Goal: Transaction & Acquisition: Purchase product/service

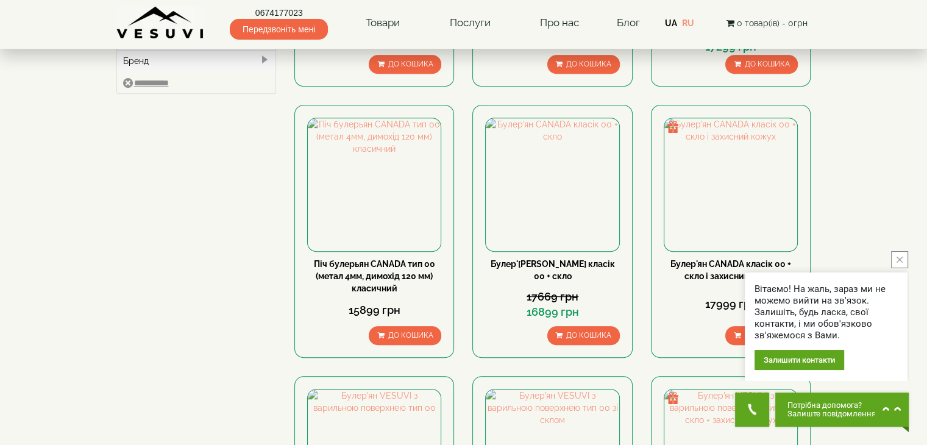
scroll to position [731, 0]
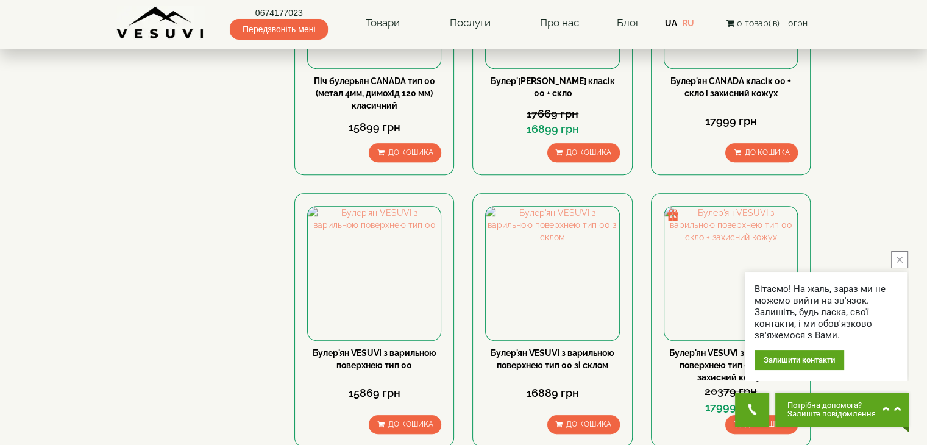
click at [904, 264] on button "close button" at bounding box center [899, 259] width 17 height 17
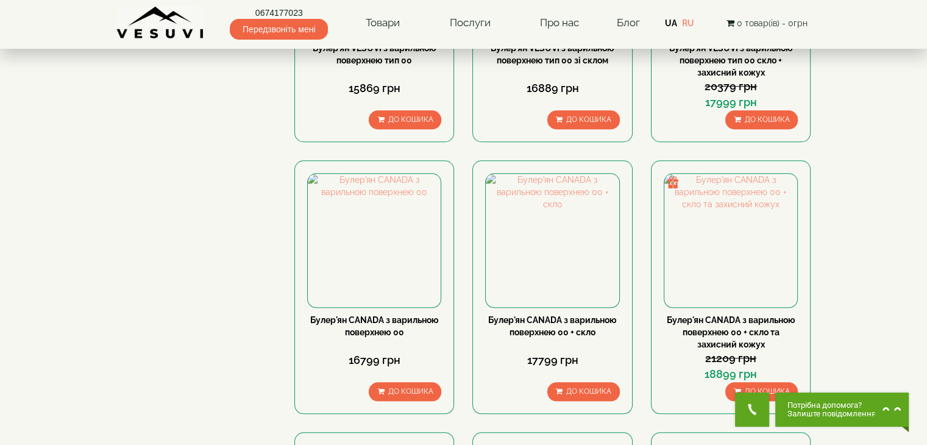
scroll to position [1097, 0]
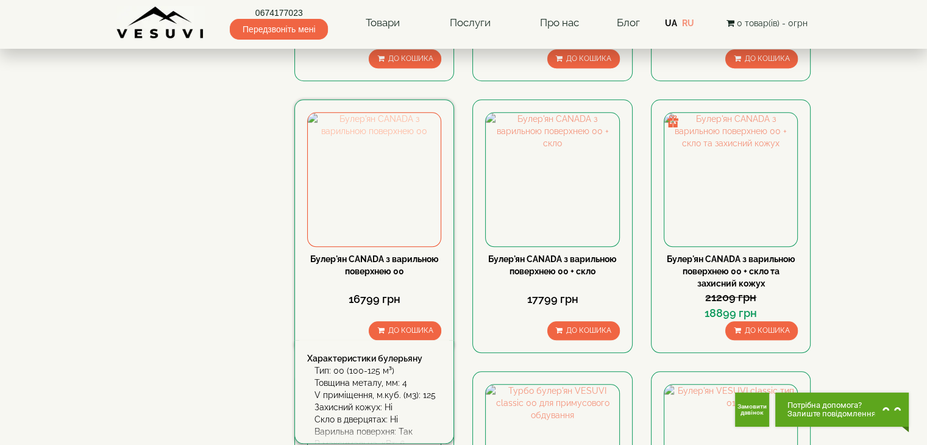
click at [357, 137] on img at bounding box center [374, 179] width 133 height 133
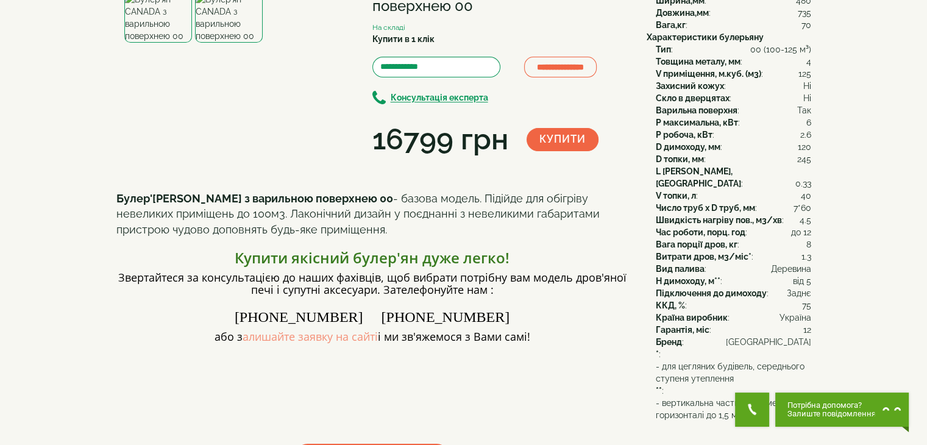
scroll to position [61, 0]
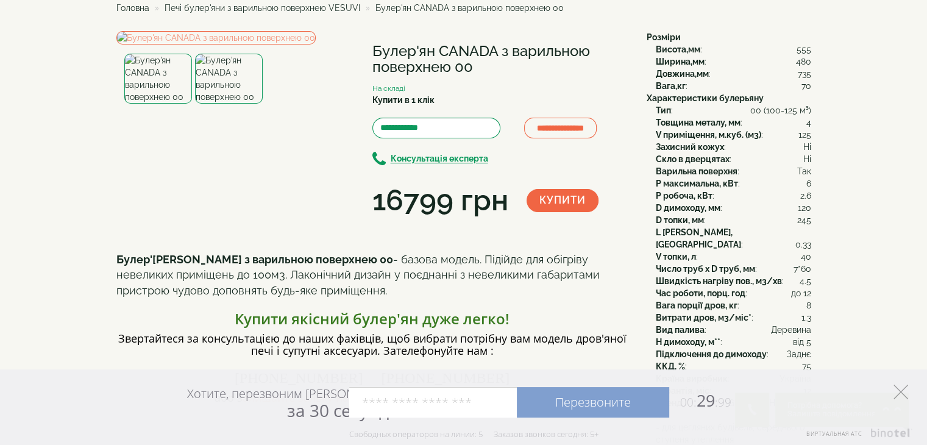
click at [895, 391] on icon at bounding box center [900, 392] width 15 height 15
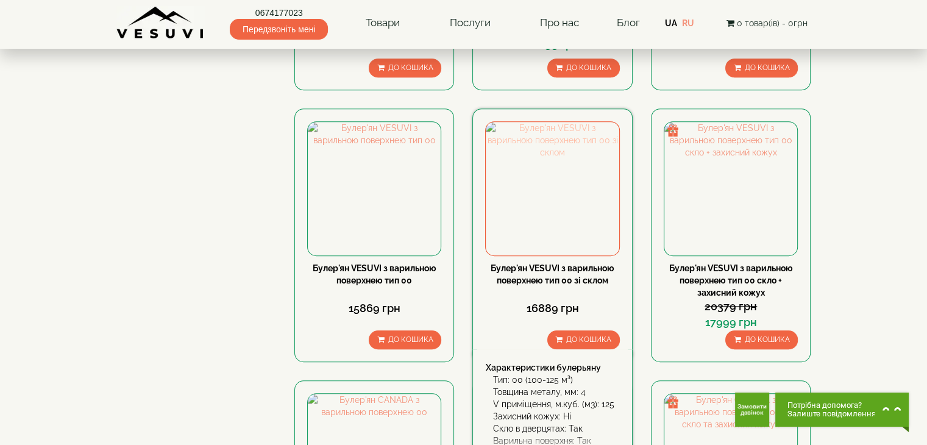
scroll to position [755, 0]
